Goal: Task Accomplishment & Management: Complete application form

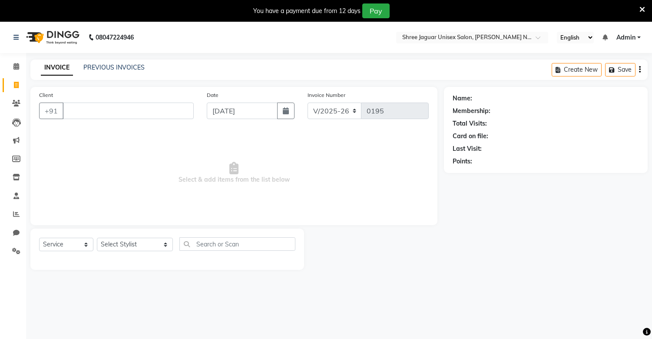
select select "8688"
select select "service"
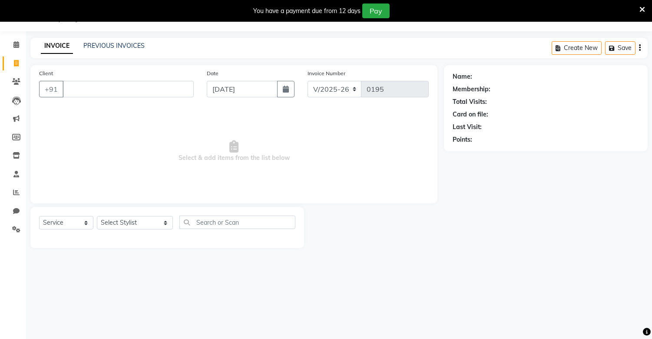
click at [236, 124] on span "Select & add items from the list below" at bounding box center [234, 151] width 390 height 87
click at [134, 81] on input "Client" at bounding box center [128, 89] width 131 height 17
click at [136, 92] on input "Client" at bounding box center [128, 89] width 131 height 17
type input "9640942103"
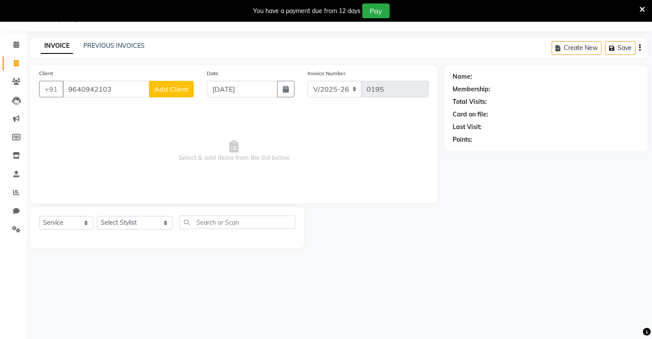
click at [183, 81] on button "Add Client" at bounding box center [171, 89] width 45 height 17
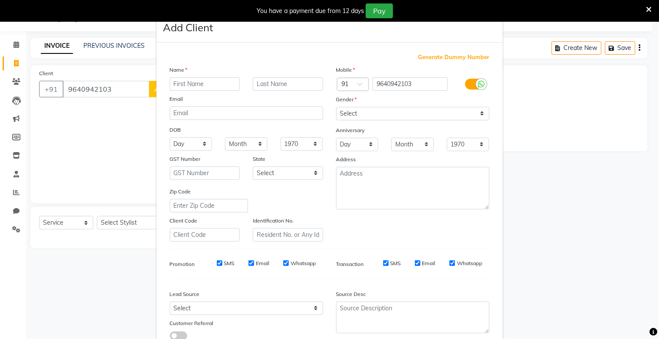
click at [182, 86] on input "text" at bounding box center [205, 83] width 70 height 13
type input "perveen"
click at [273, 83] on input "text" at bounding box center [288, 83] width 70 height 13
type input "sir"
click at [381, 110] on select "Select Male Female Other Prefer Not To Say" at bounding box center [412, 113] width 153 height 13
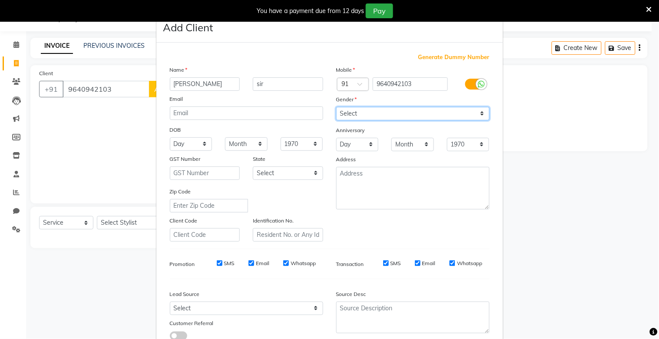
select select "male"
click at [336, 107] on select "Select Male Female Other Prefer Not To Say" at bounding box center [412, 113] width 153 height 13
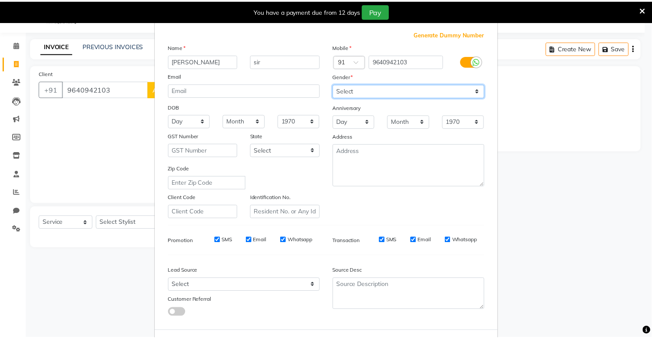
scroll to position [63, 0]
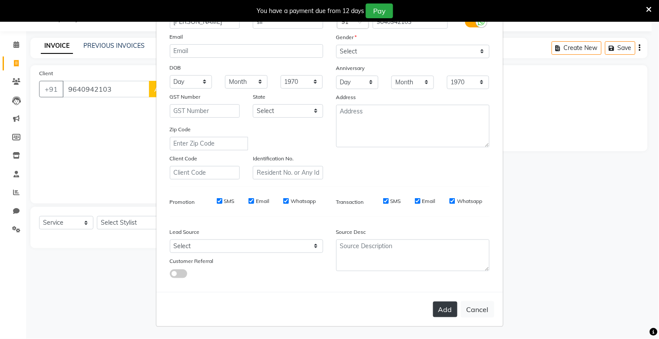
click at [433, 314] on button "Add" at bounding box center [445, 310] width 24 height 16
select select
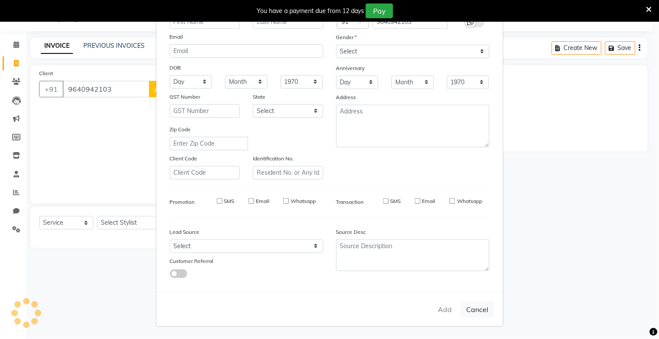
select select
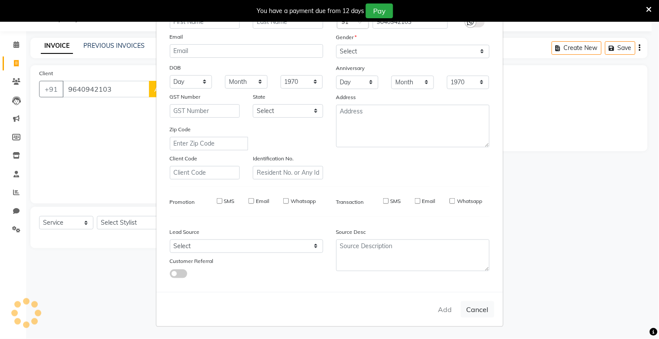
select select
checkbox input "false"
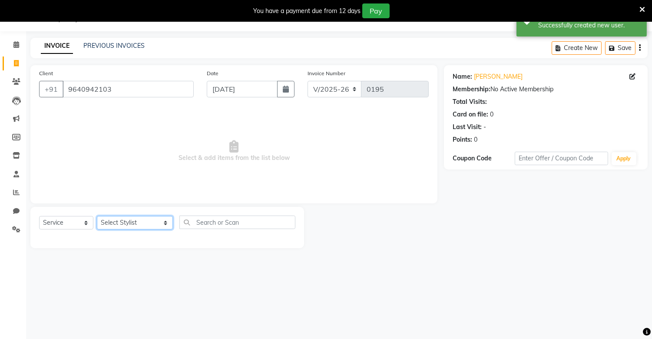
click at [139, 218] on select "Select Stylist alam [DEMOGRAPHIC_DATA] hair [PERSON_NAME] [DEMOGRAPHIC_DATA] ha…" at bounding box center [135, 222] width 76 height 13
select select "88619"
click at [97, 216] on select "Select Stylist alam [DEMOGRAPHIC_DATA] hair [PERSON_NAME] [DEMOGRAPHIC_DATA] ha…" at bounding box center [135, 222] width 76 height 13
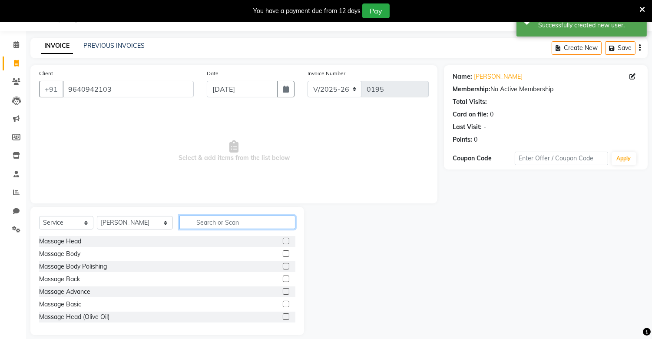
click at [202, 223] on input "text" at bounding box center [237, 221] width 116 height 13
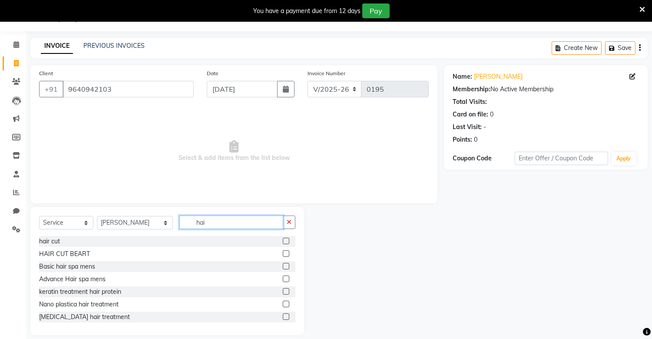
type input "hai"
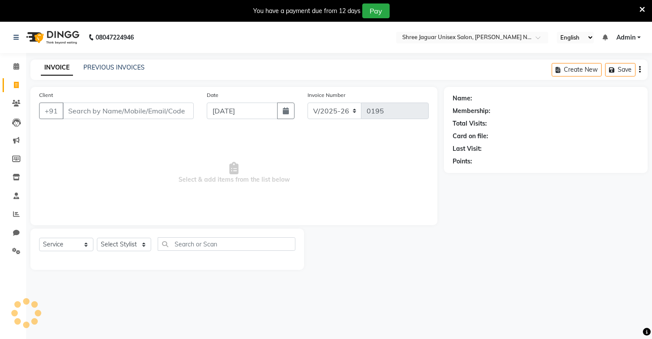
select select "8688"
select select "service"
click at [114, 110] on input "Client" at bounding box center [128, 111] width 131 height 17
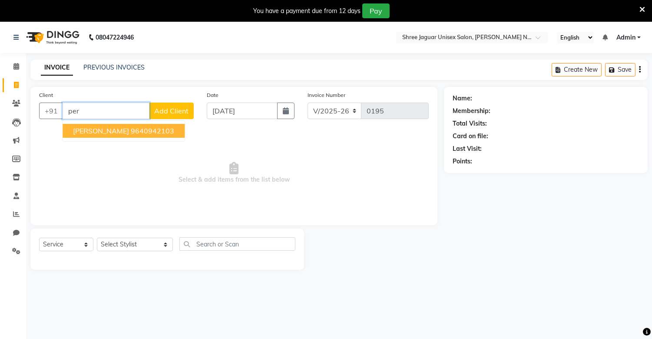
click at [131, 131] on ngb-highlight "9640942103" at bounding box center [152, 130] width 43 height 9
type input "9640942103"
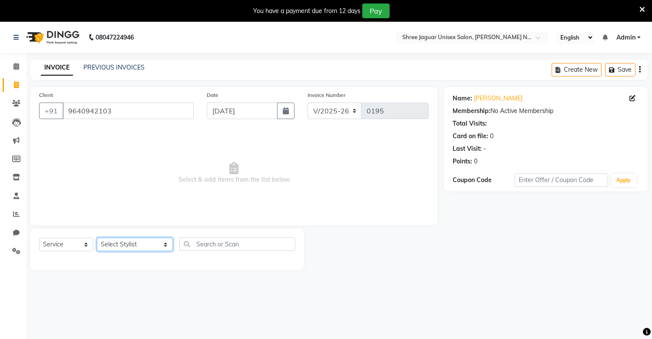
click at [135, 242] on select "Select Stylist alam [DEMOGRAPHIC_DATA] hair [PERSON_NAME] [DEMOGRAPHIC_DATA] ha…" at bounding box center [135, 244] width 76 height 13
select select "88619"
click at [97, 238] on select "Select Stylist alam [DEMOGRAPHIC_DATA] hair [PERSON_NAME] [DEMOGRAPHIC_DATA] ha…" at bounding box center [135, 244] width 76 height 13
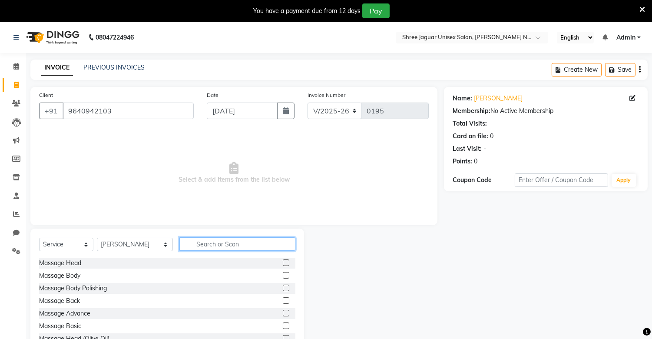
click at [195, 248] on input "text" at bounding box center [237, 243] width 116 height 13
type input "hair"
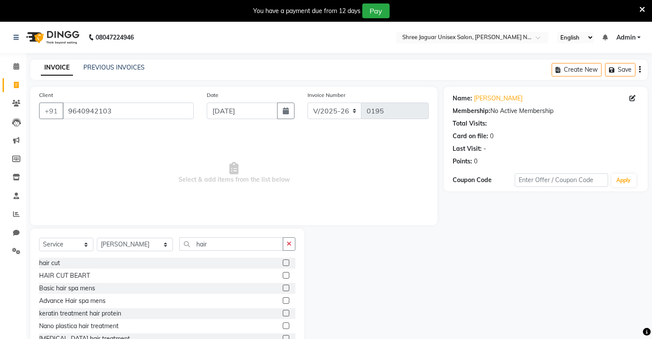
click at [283, 276] on label at bounding box center [286, 275] width 7 height 7
click at [283, 276] on input "checkbox" at bounding box center [286, 276] width 6 height 6
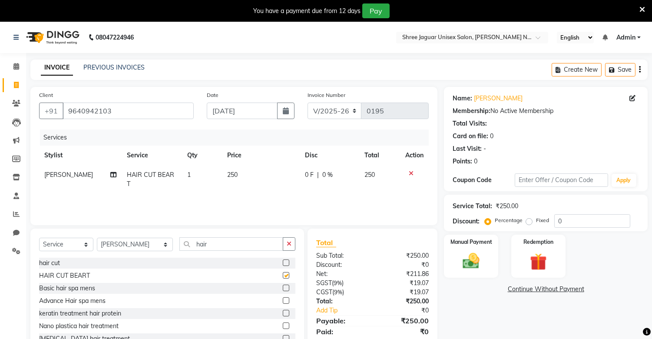
checkbox input "false"
drag, startPoint x: 490, startPoint y: 278, endPoint x: 474, endPoint y: 261, distance: 23.1
click at [474, 261] on div "Manual Payment" at bounding box center [471, 256] width 56 height 44
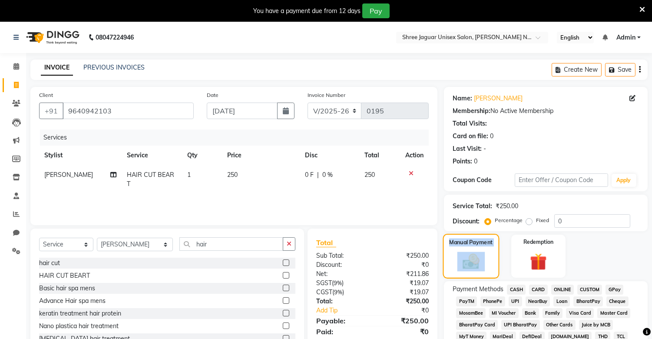
click at [474, 261] on img at bounding box center [470, 262] width 27 height 20
click at [488, 299] on span "PhonePe" at bounding box center [492, 301] width 25 height 10
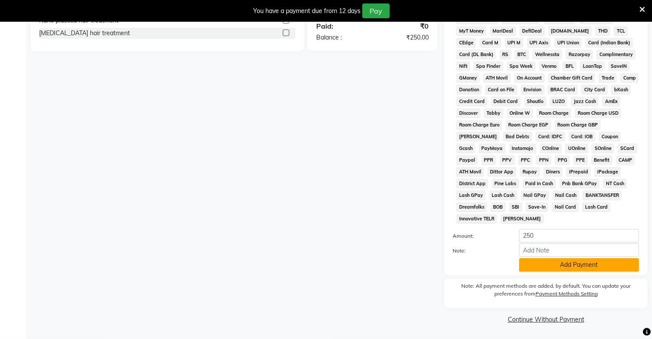
click at [574, 268] on button "Add Payment" at bounding box center [579, 264] width 120 height 13
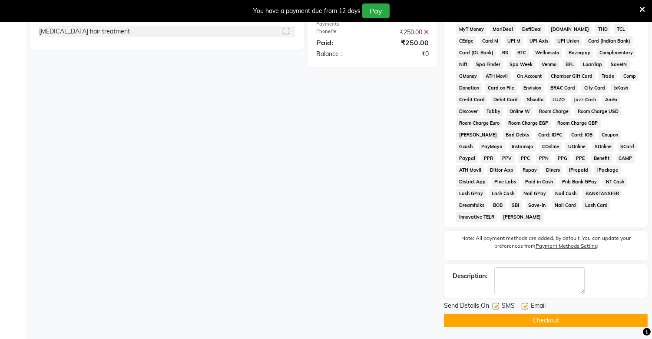
click at [547, 320] on button "Checkout" at bounding box center [546, 320] width 204 height 13
